Goal: Task Accomplishment & Management: Manage account settings

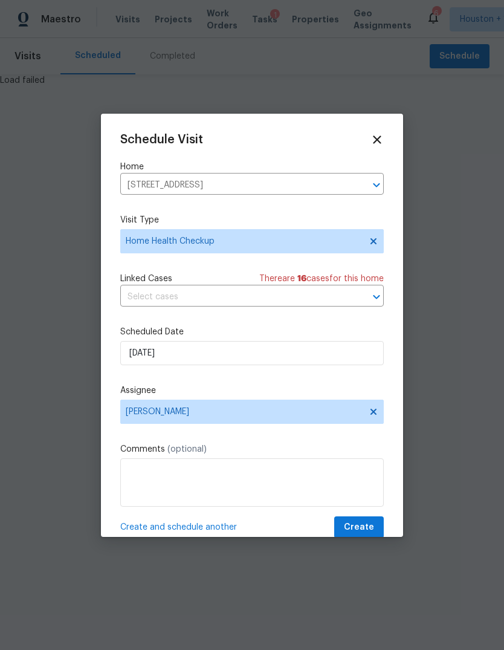
scroll to position [24, 0]
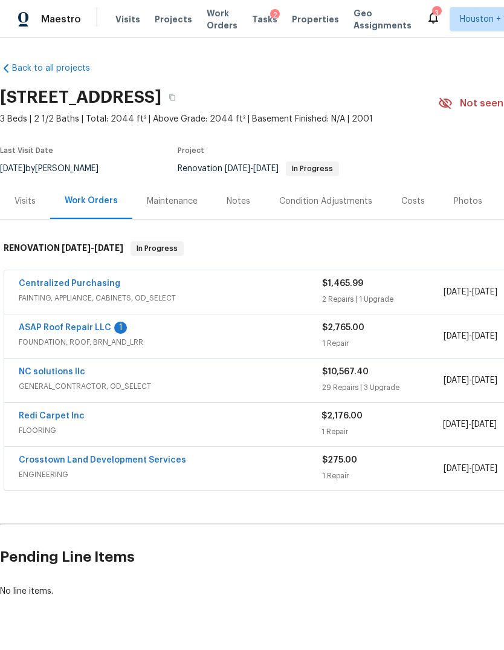
click at [444, 455] on div "9/16/2025 - 9/29/2025" at bounding box center [505, 468] width 122 height 29
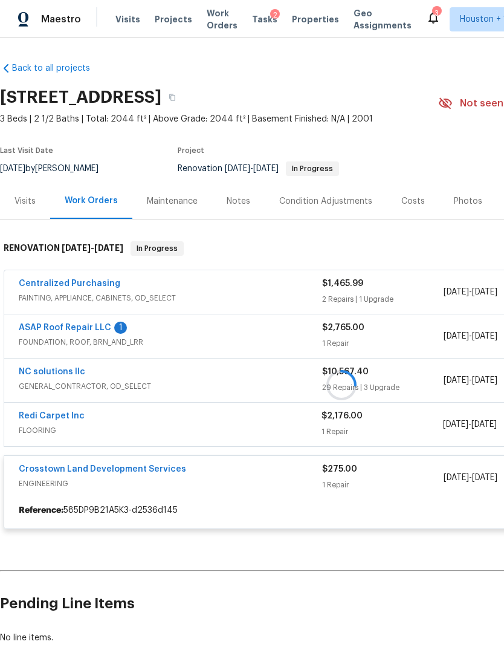
click at [405, 421] on div "$2,176.00" at bounding box center [382, 416] width 121 height 12
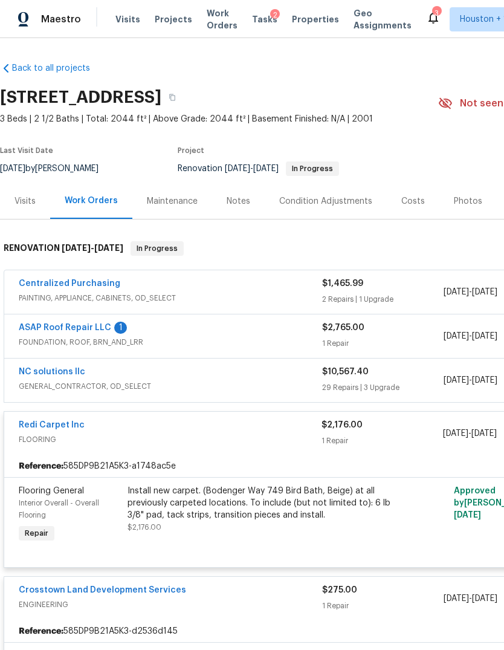
click at [423, 427] on div "$2,176.00" at bounding box center [382, 425] width 121 height 12
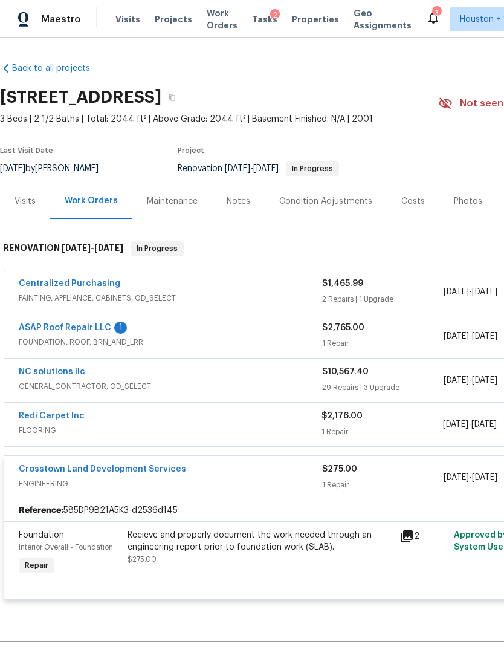
click at [404, 480] on div "1 Repair" at bounding box center [383, 485] width 122 height 12
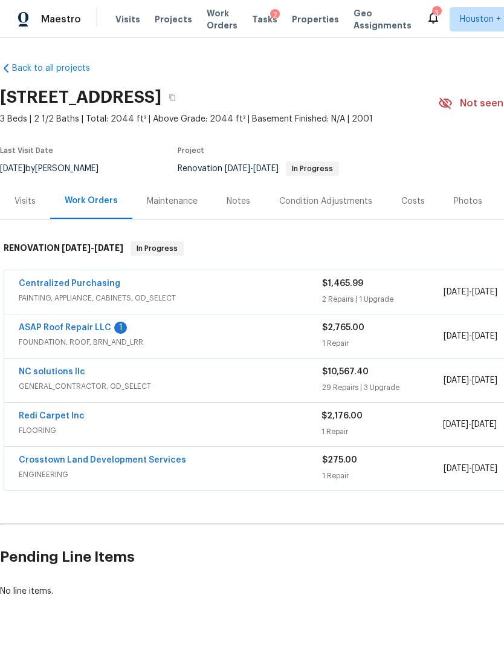
click at [423, 373] on div "$10,567.40" at bounding box center [383, 372] width 122 height 12
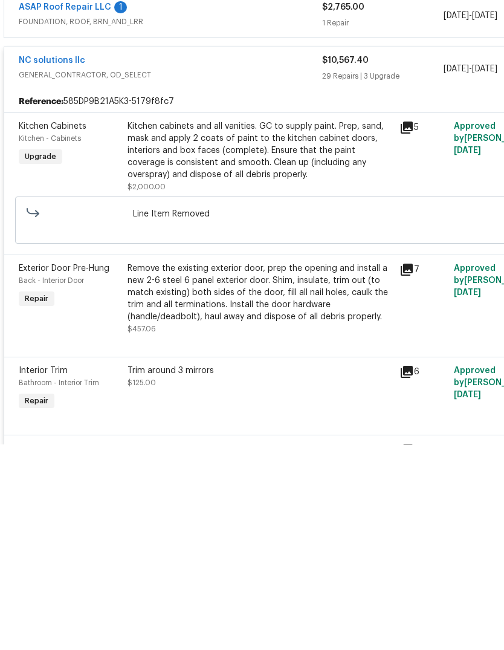
scroll to position [45, 0]
click at [157, 468] on div "Remove the existing exterior door, prep the opening and install a new 2-6 steel…" at bounding box center [260, 498] width 265 height 60
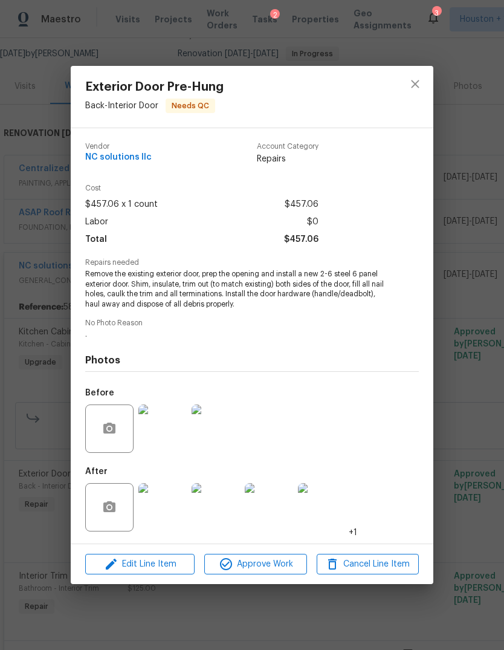
click at [166, 444] on img at bounding box center [162, 428] width 48 height 48
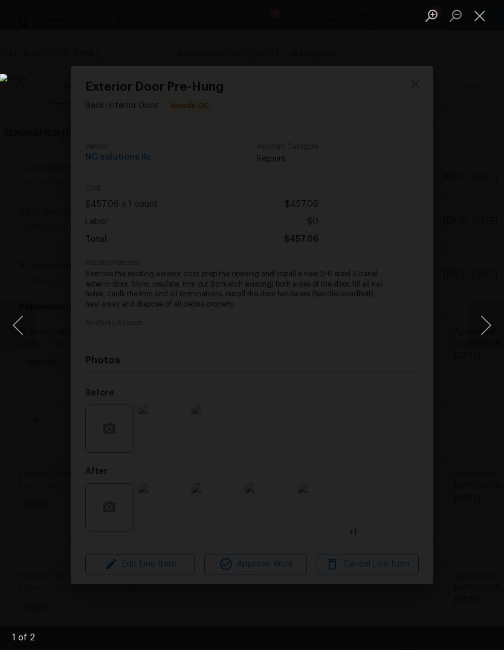
click at [489, 313] on button "Next image" at bounding box center [486, 325] width 36 height 48
click at [486, 318] on button "Next image" at bounding box center [486, 325] width 36 height 48
click at [487, 16] on button "Close lightbox" at bounding box center [480, 15] width 24 height 21
